Goal: Transaction & Acquisition: Purchase product/service

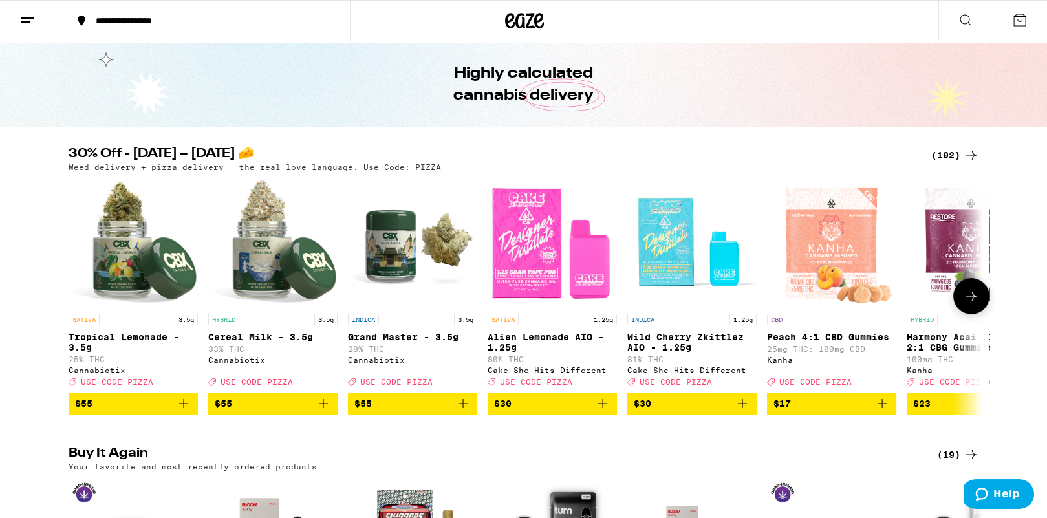
click at [677, 411] on span "$30" at bounding box center [692, 404] width 116 height 16
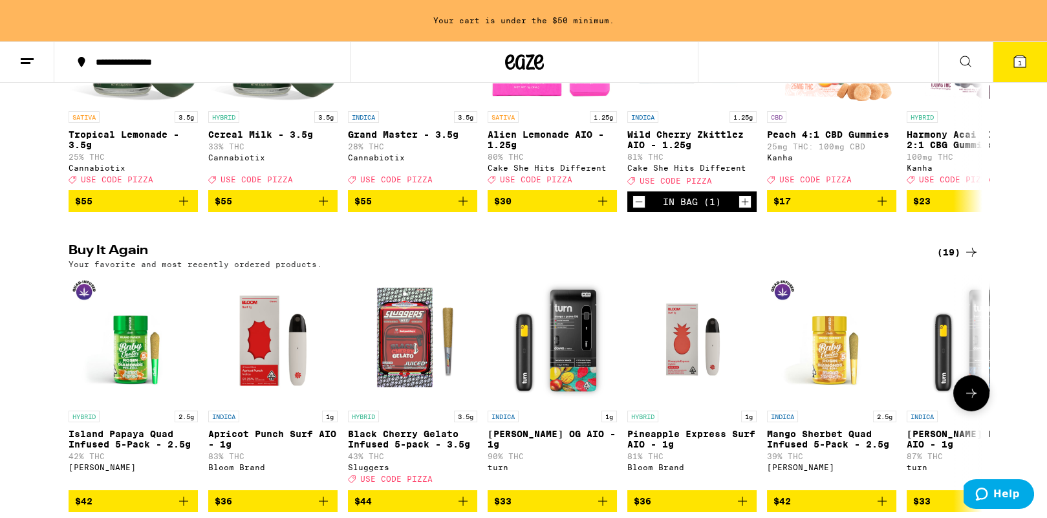
scroll to position [482, 0]
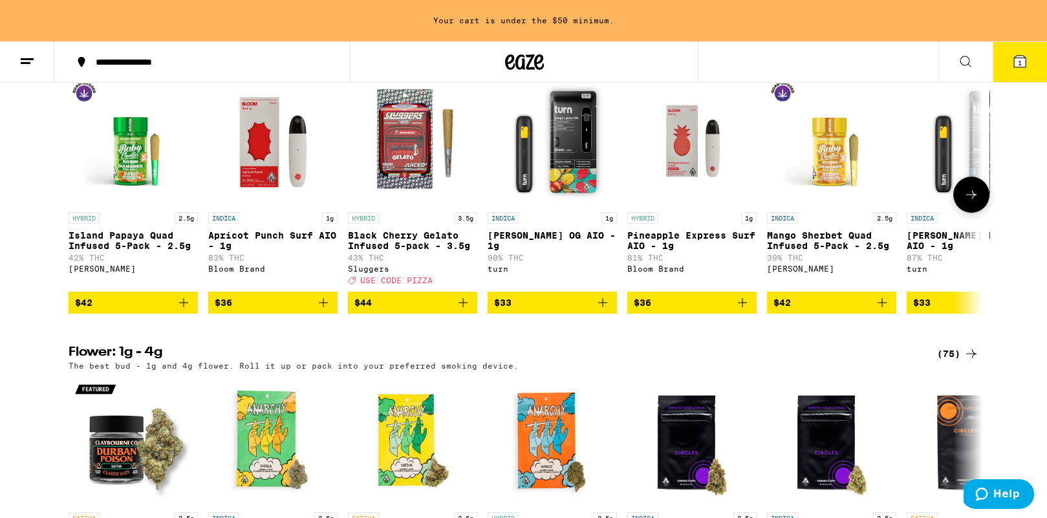
click at [405, 310] on span "$44" at bounding box center [412, 303] width 116 height 16
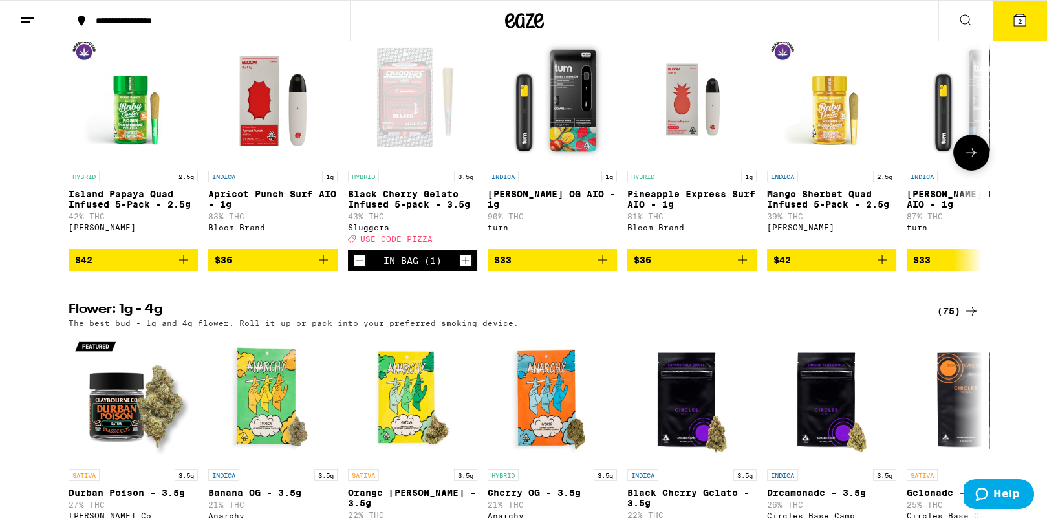
scroll to position [441, 0]
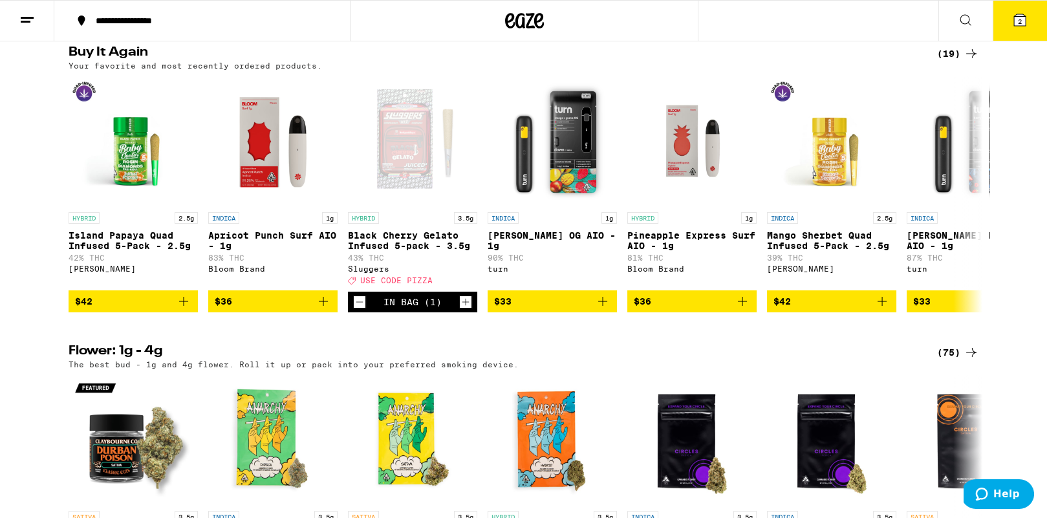
click at [1017, 27] on icon at bounding box center [1020, 20] width 16 height 16
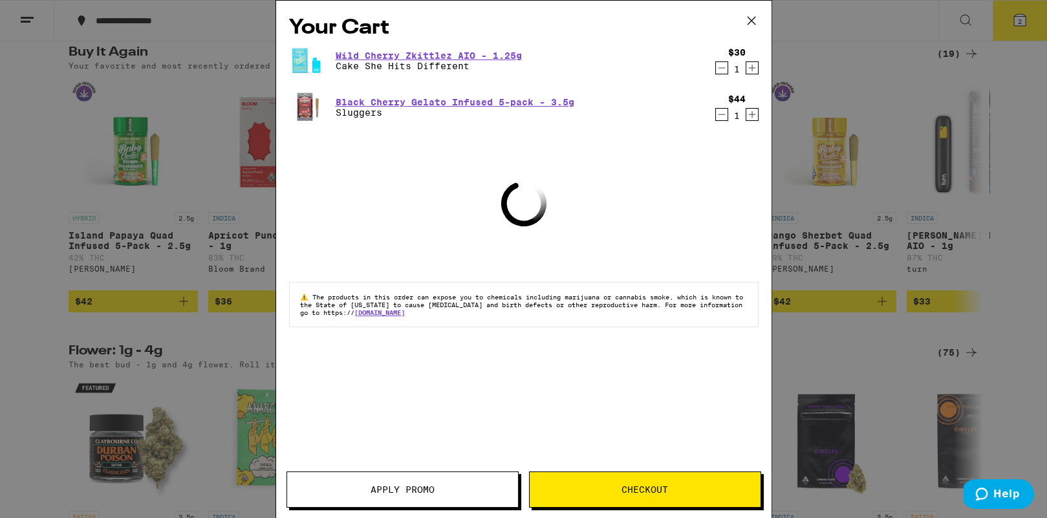
click at [420, 483] on button "Apply Promo" at bounding box center [402, 489] width 232 height 36
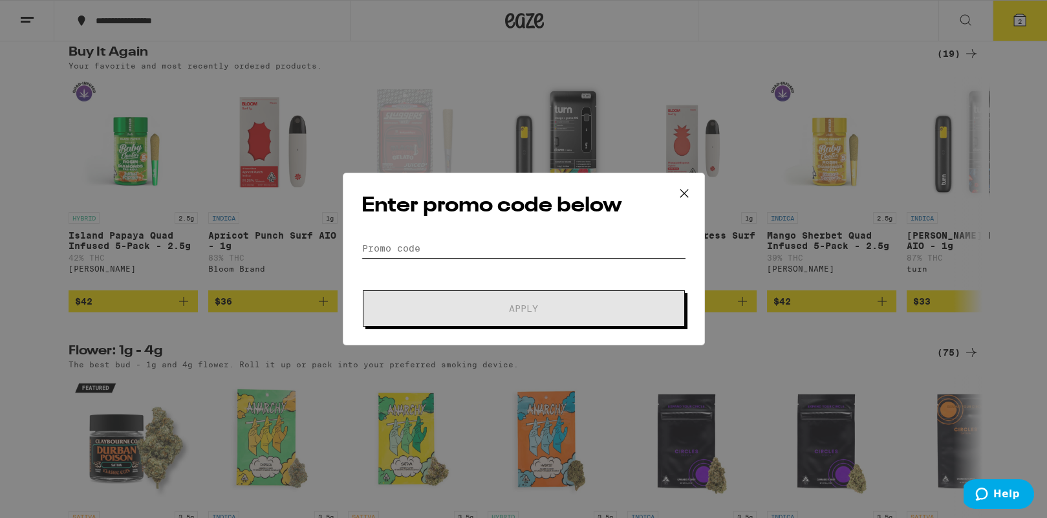
click at [446, 243] on input "Promo Code" at bounding box center [524, 248] width 325 height 19
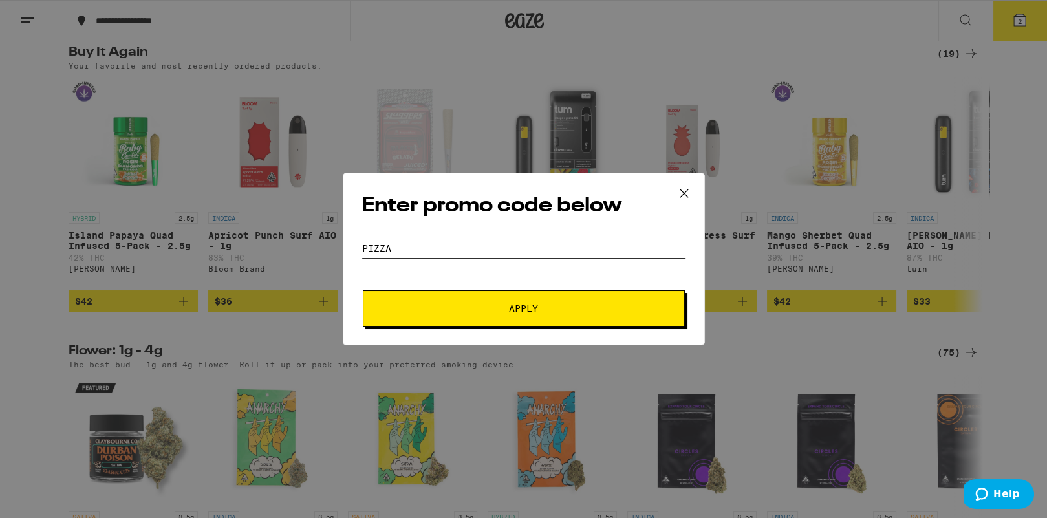
type input "PIZZA"
click at [363, 290] on button "Apply" at bounding box center [524, 308] width 322 height 36
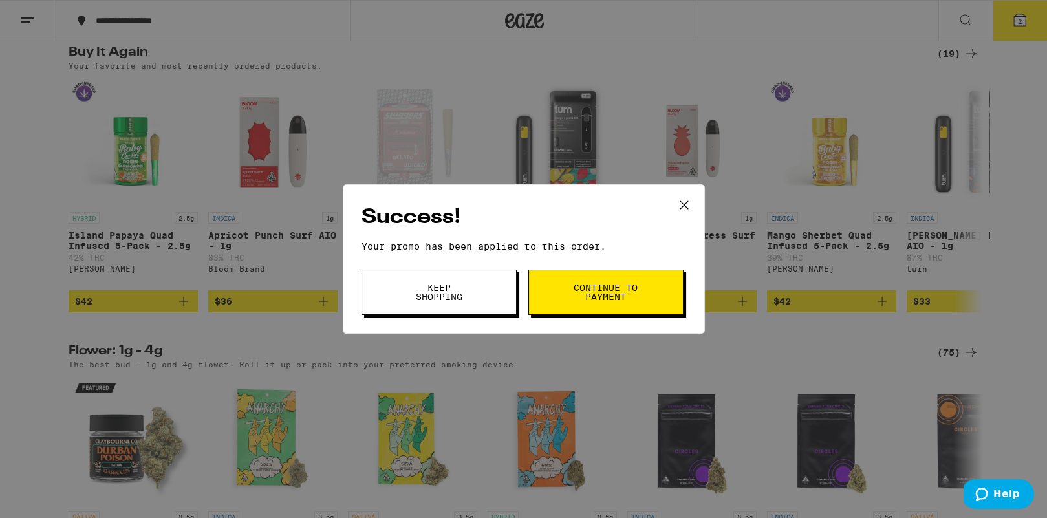
click at [585, 301] on span "Continue to payment" at bounding box center [606, 292] width 66 height 18
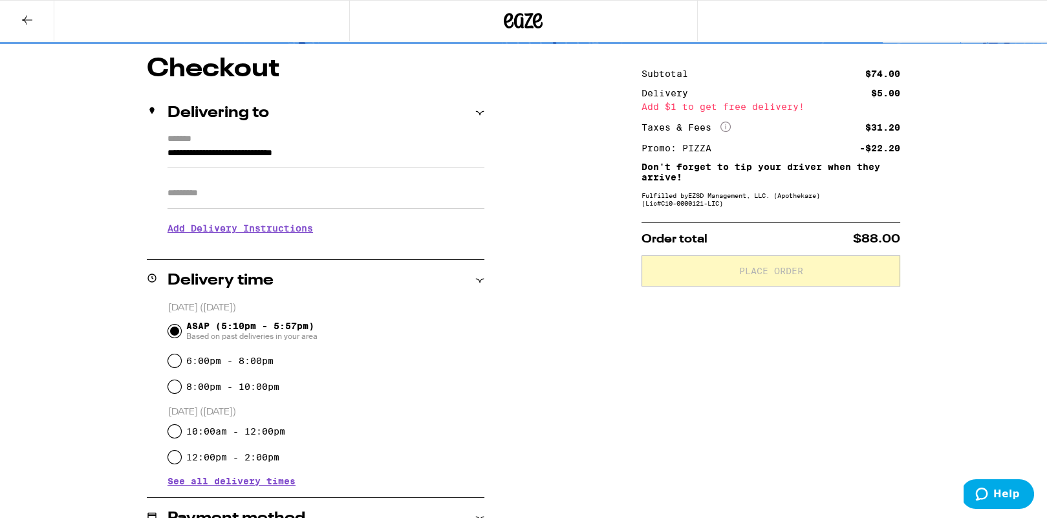
scroll to position [120, 0]
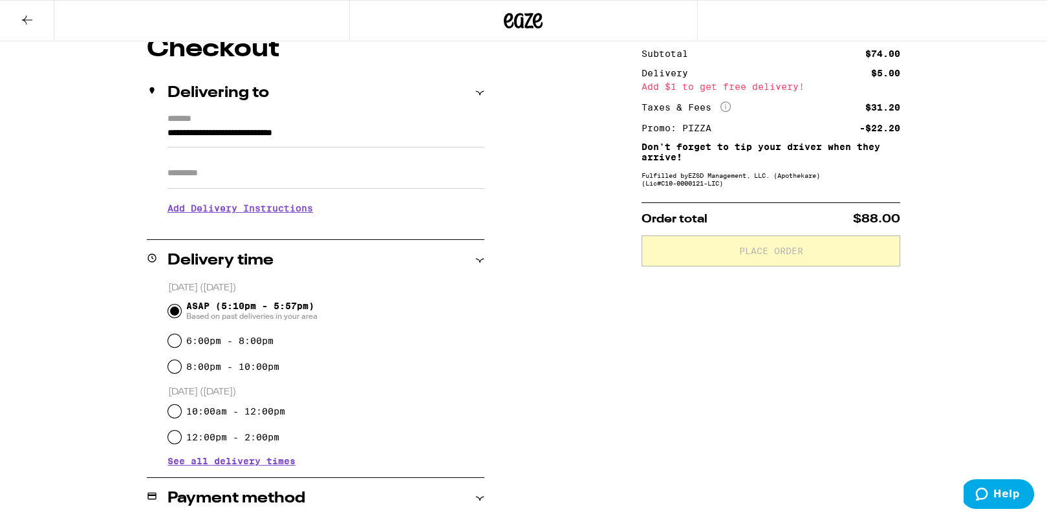
click at [230, 179] on input "Apt/Suite" at bounding box center [325, 173] width 317 height 31
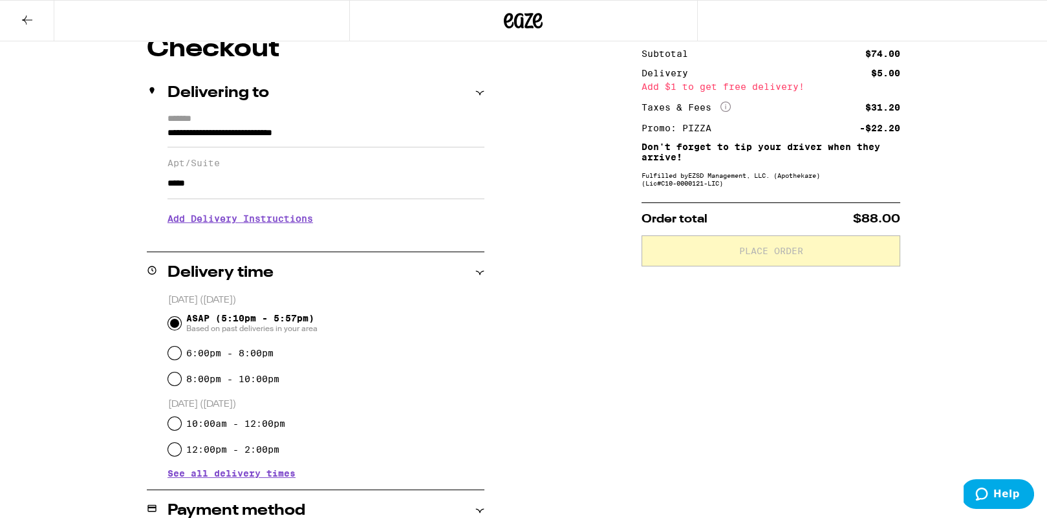
scroll to position [120, 0]
type input "*****"
drag, startPoint x: 614, startPoint y: 382, endPoint x: 605, endPoint y: 382, distance: 9.1
click at [614, 383] on div "**********" at bounding box center [523, 407] width 931 height 740
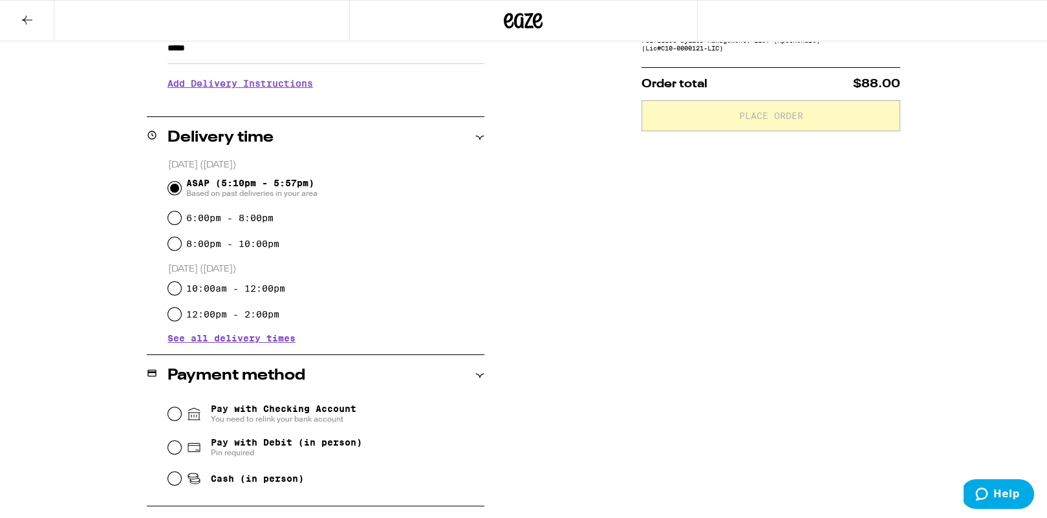
scroll to position [314, 0]
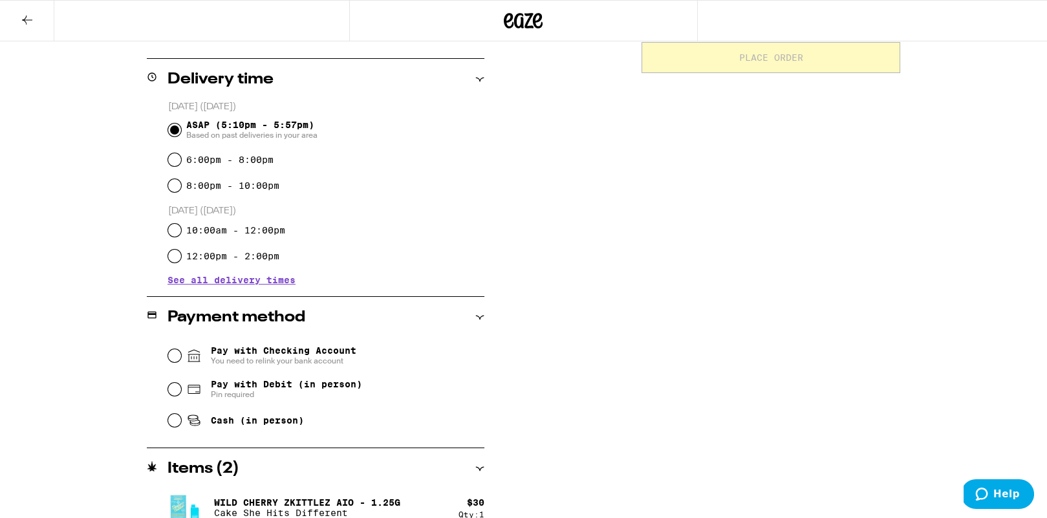
click at [276, 351] on span "Pay with Checking Account You need to relink your bank account" at bounding box center [284, 355] width 146 height 21
click at [181, 351] on input "Pay with Checking Account You need to relink your bank account" at bounding box center [174, 355] width 13 height 13
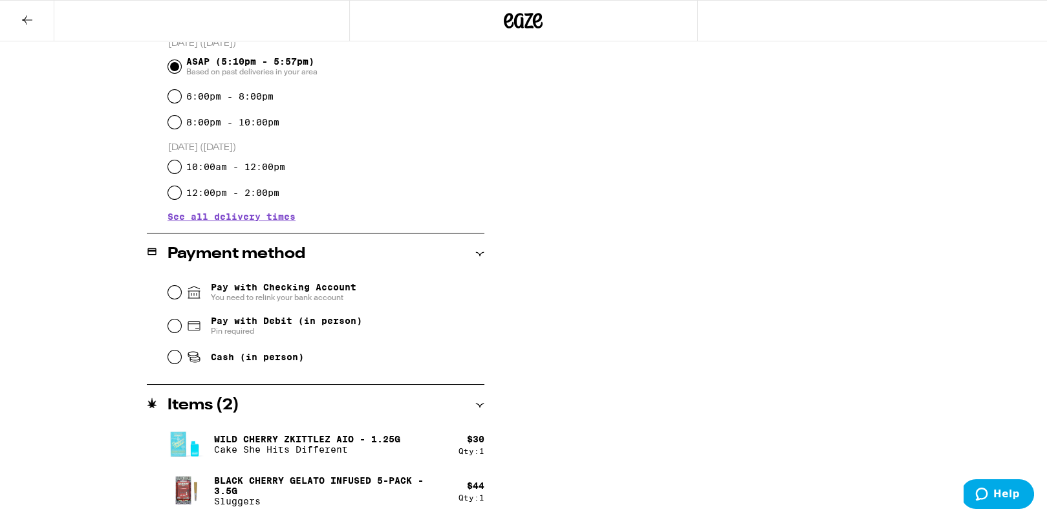
scroll to position [0, 0]
